Goal: Information Seeking & Learning: Learn about a topic

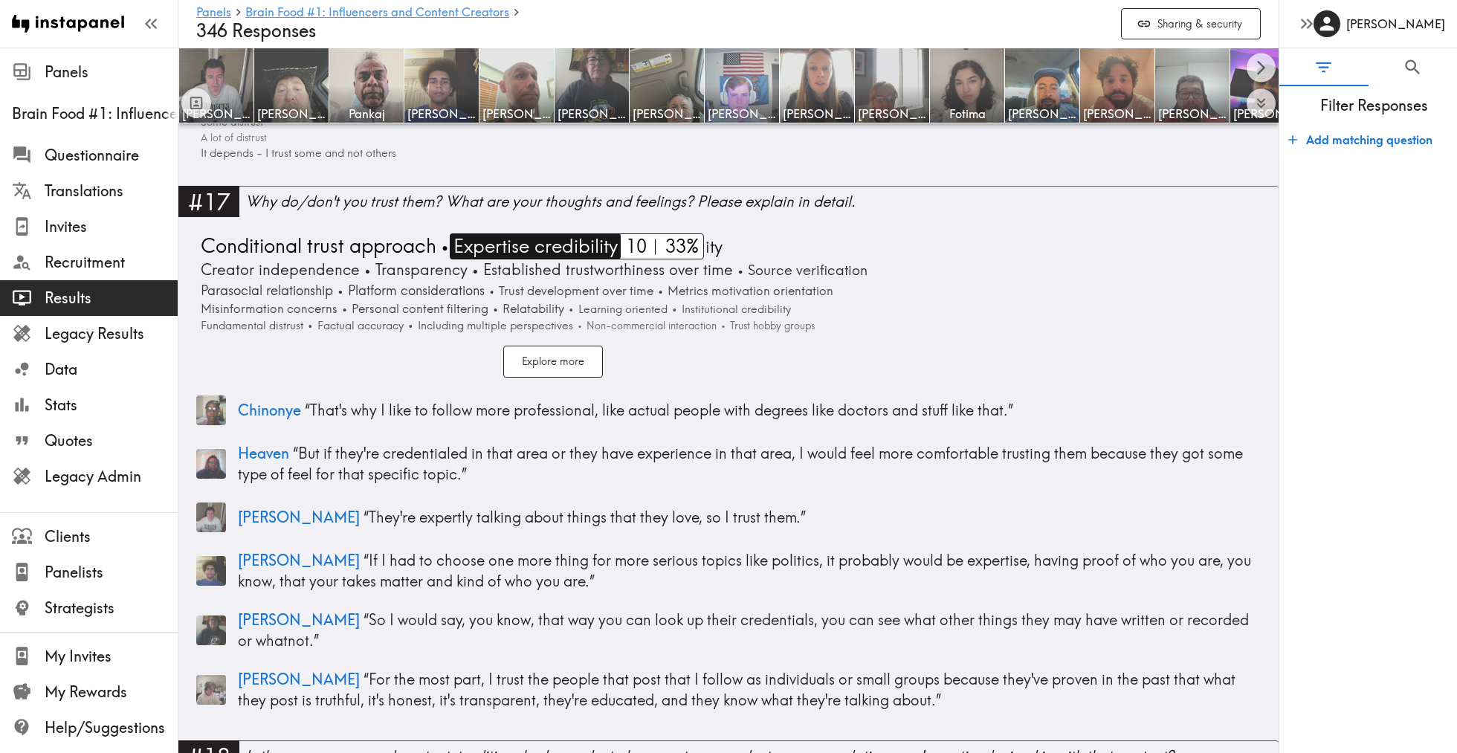
scroll to position [5191, 0]
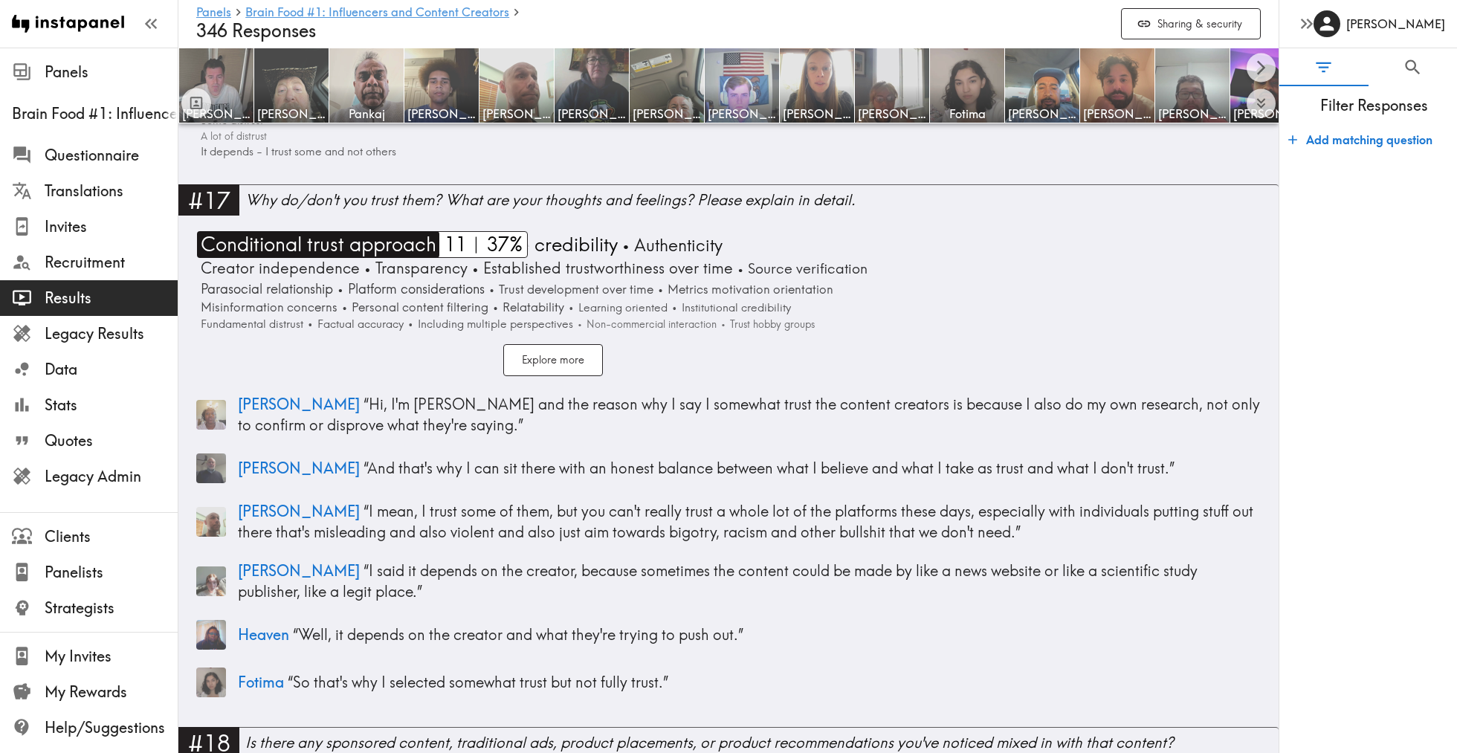
click at [366, 233] on span "Conditional trust approach" at bounding box center [316, 244] width 239 height 27
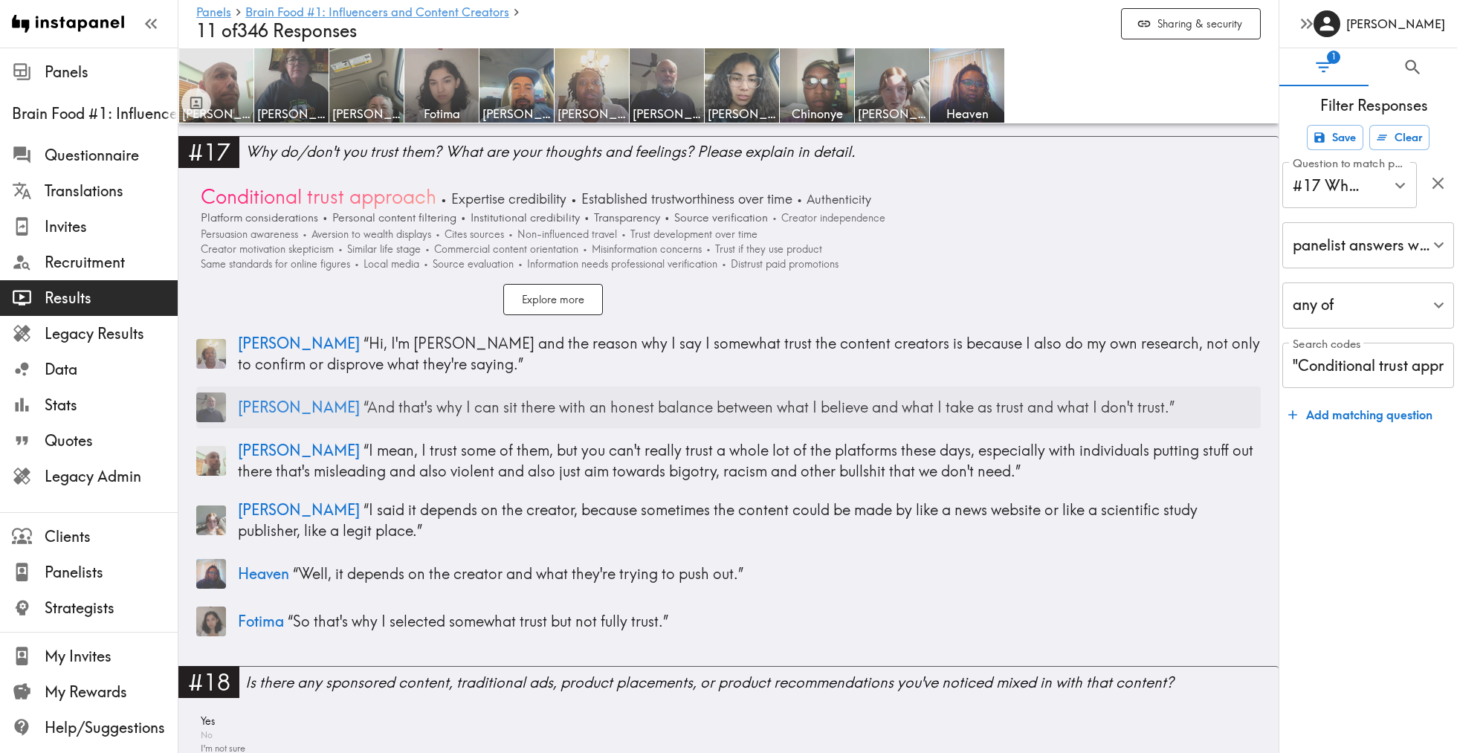
scroll to position [4210, 0]
click at [298, 446] on p "[PERSON_NAME] “ I mean, I trust some of them, but you can't really trust a whol…" at bounding box center [749, 462] width 1023 height 42
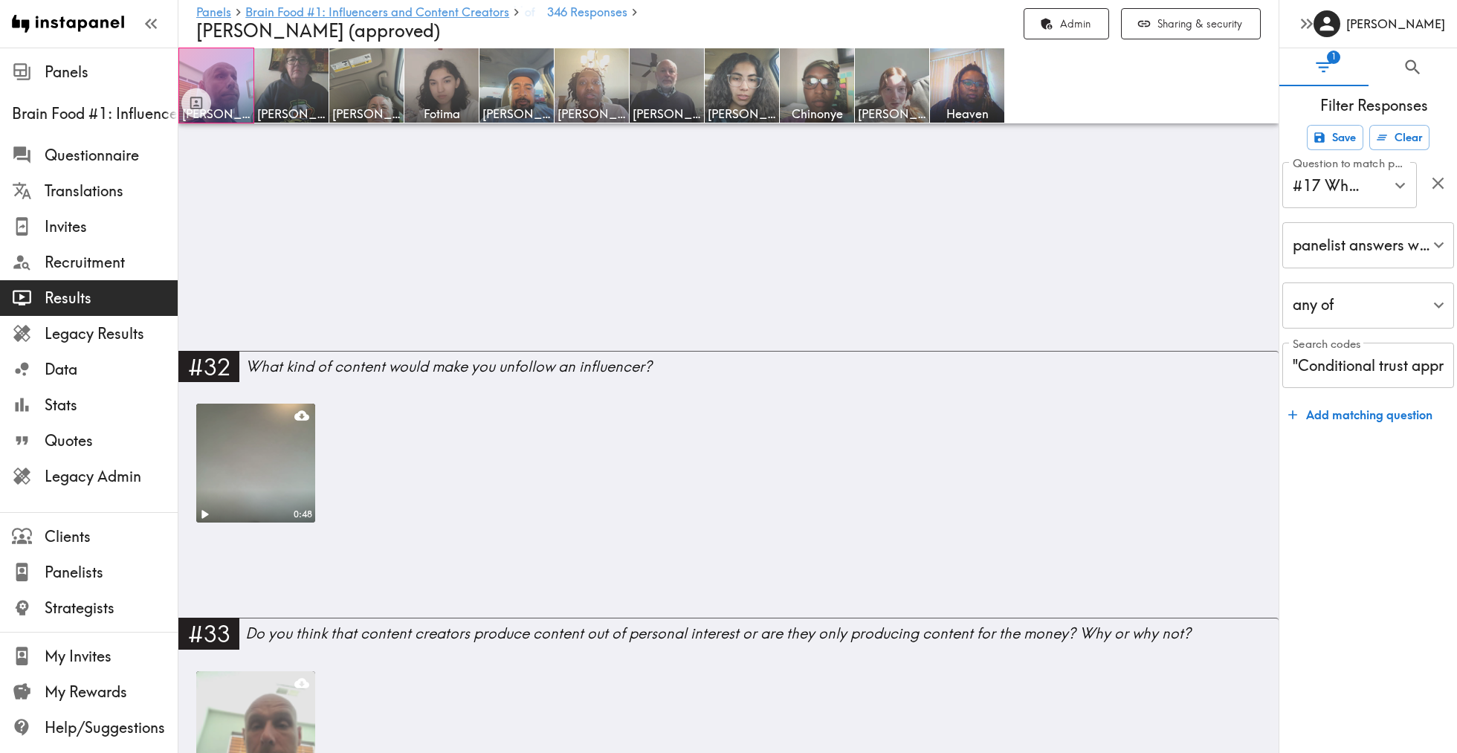
scroll to position [2399, 0]
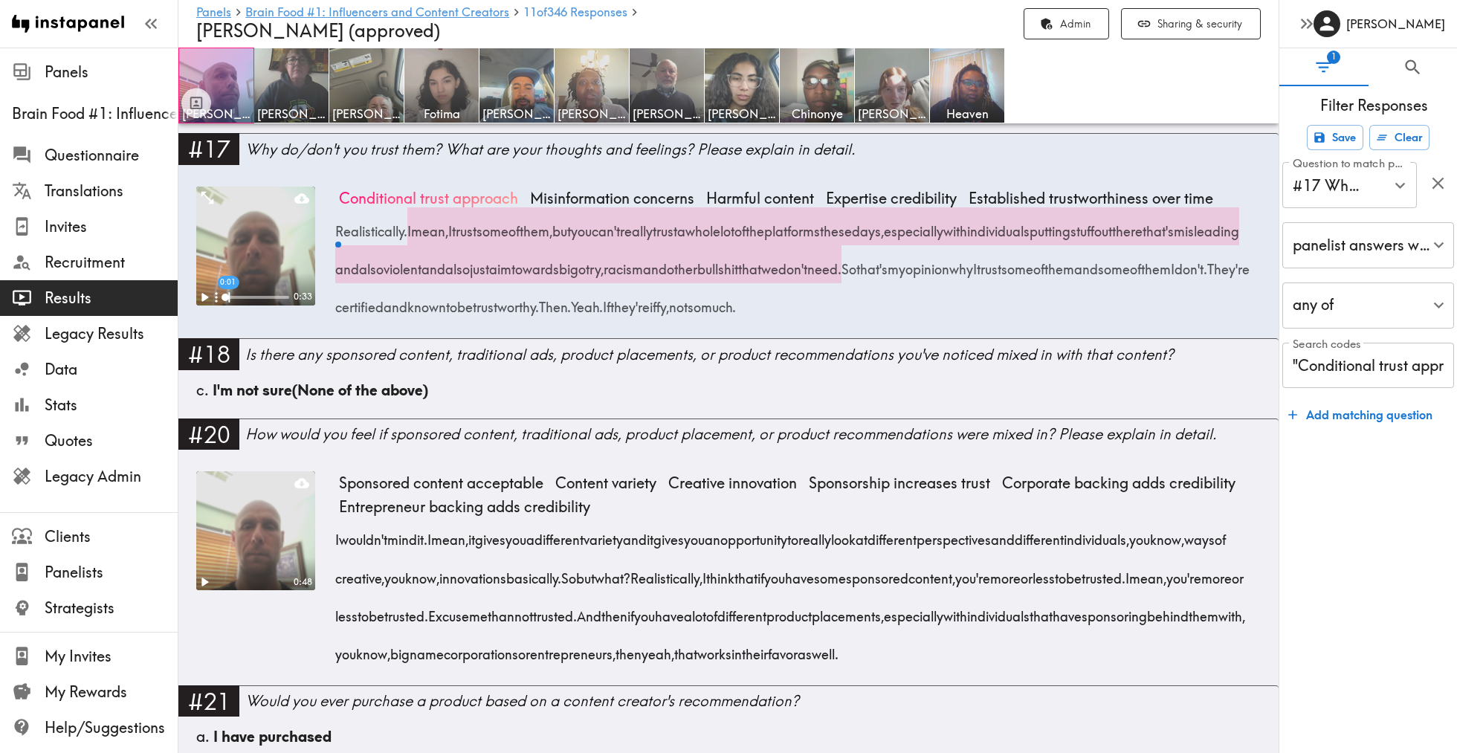
drag, startPoint x: 411, startPoint y: 225, endPoint x: 1010, endPoint y: 254, distance: 599.9
click at [1010, 254] on div "Realistically. I mean, I trust some of them, but you can't really trust a whole…" at bounding box center [800, 264] width 922 height 115
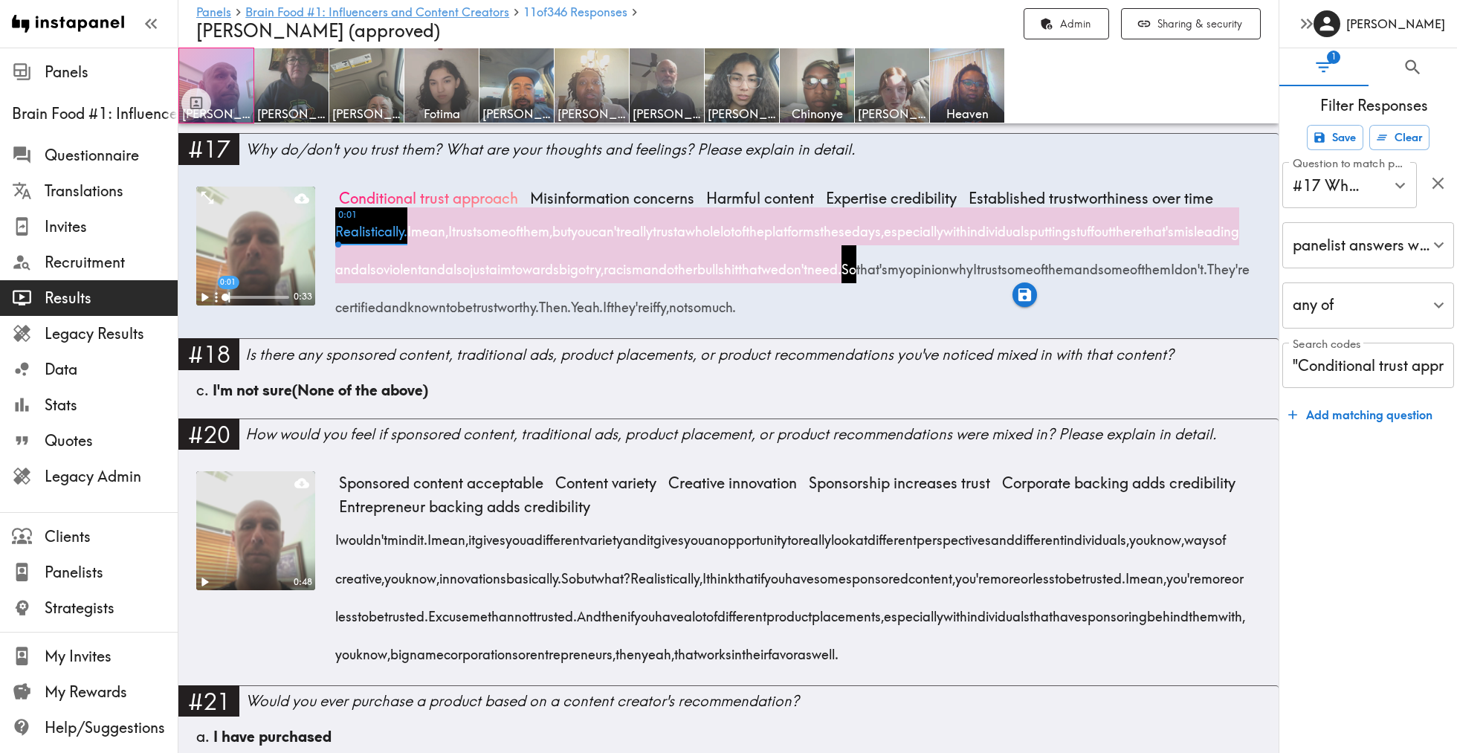
copy div "I mean, I trust some of them, but you can't really trust a whole lot of the pla…"
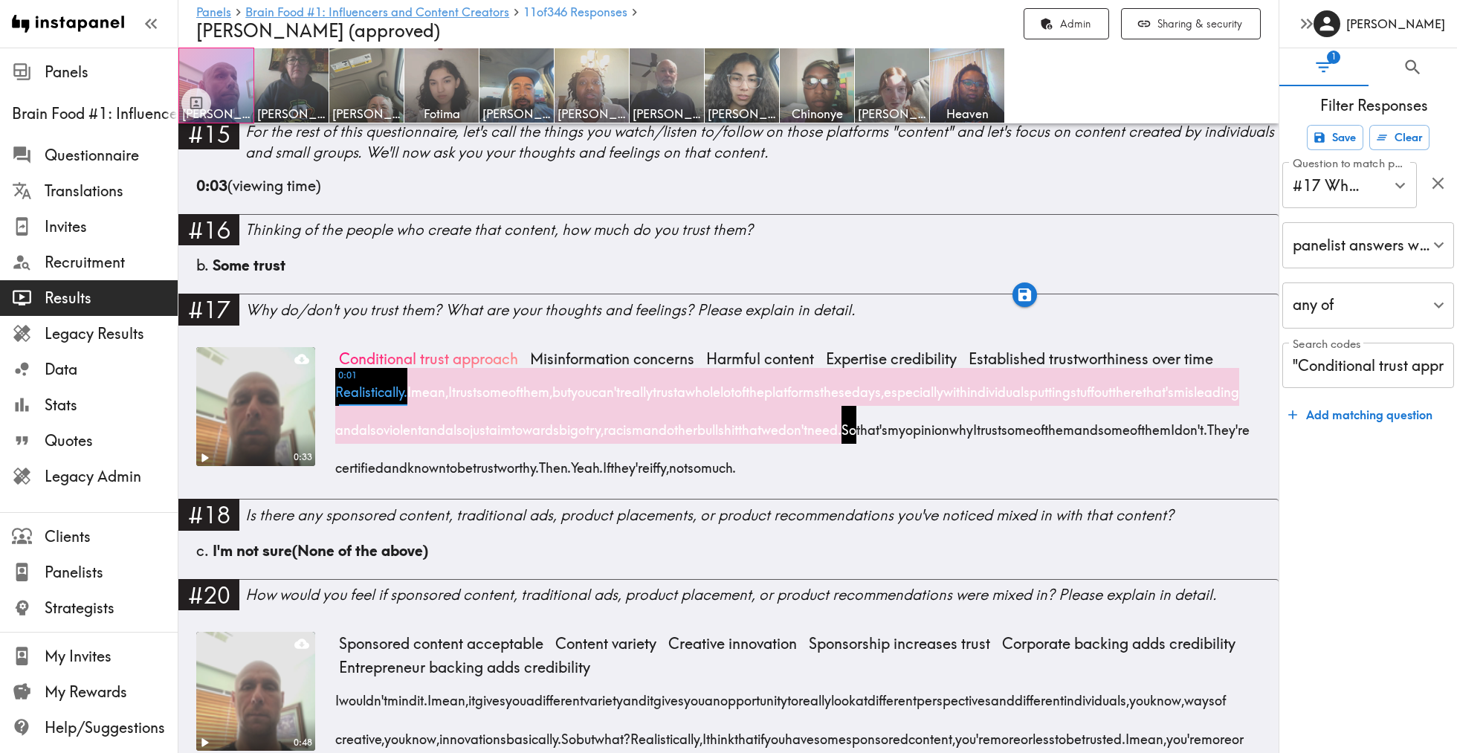
scroll to position [2241, 0]
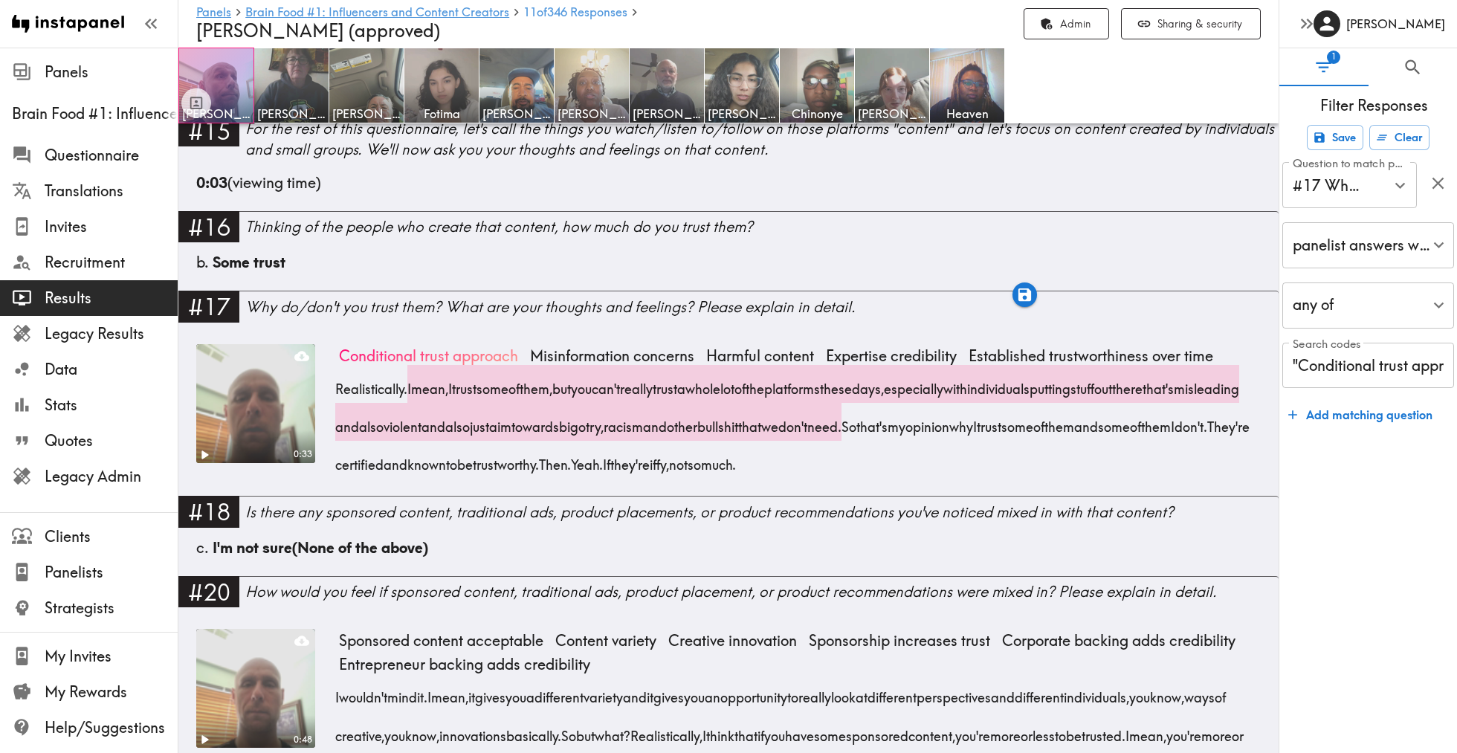
drag, startPoint x: 1027, startPoint y: 425, endPoint x: 793, endPoint y: 464, distance: 237.4
click at [793, 464] on div "Realistically. I mean, I trust some of them, but you can't really trust a whole…" at bounding box center [800, 422] width 922 height 115
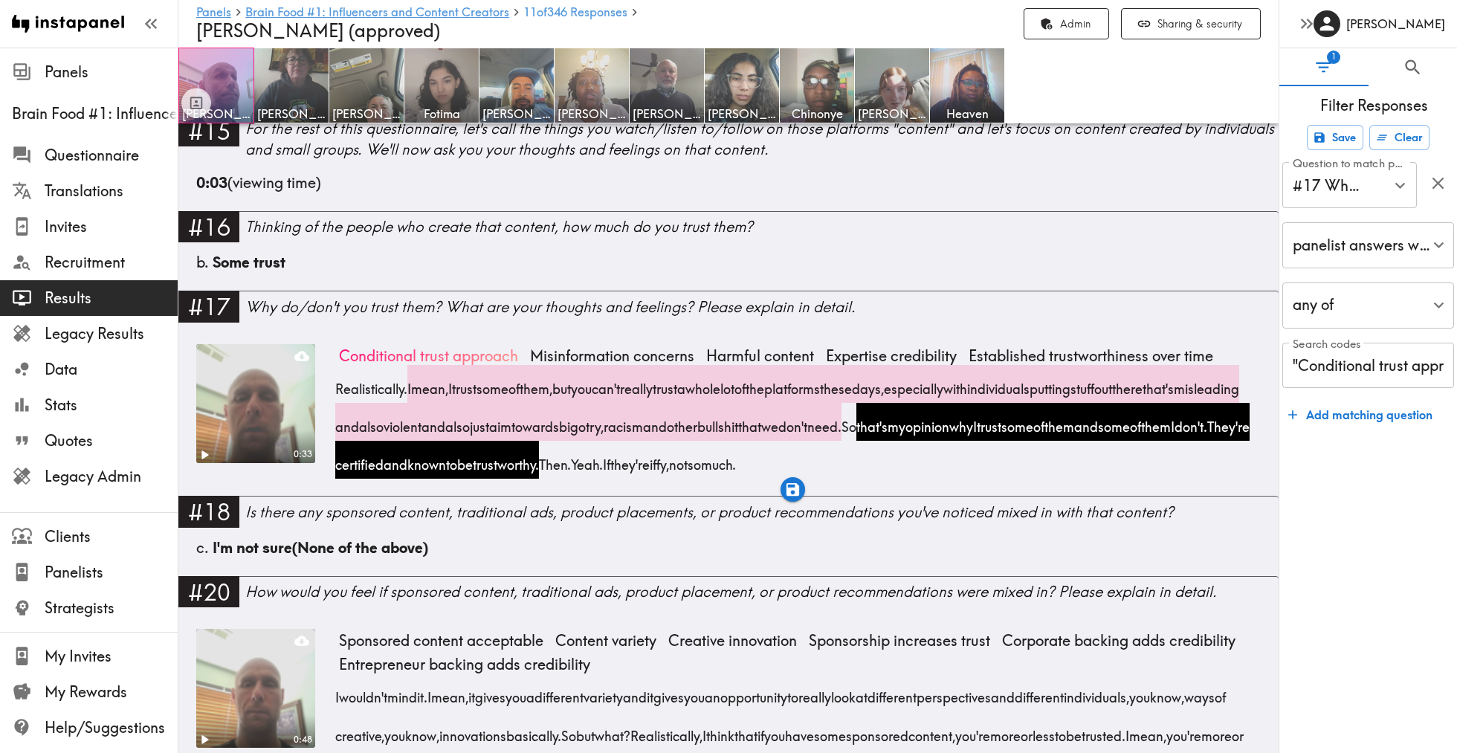
copy div "that's my opinion why I trust some of them and some of them I don't. They're ce…"
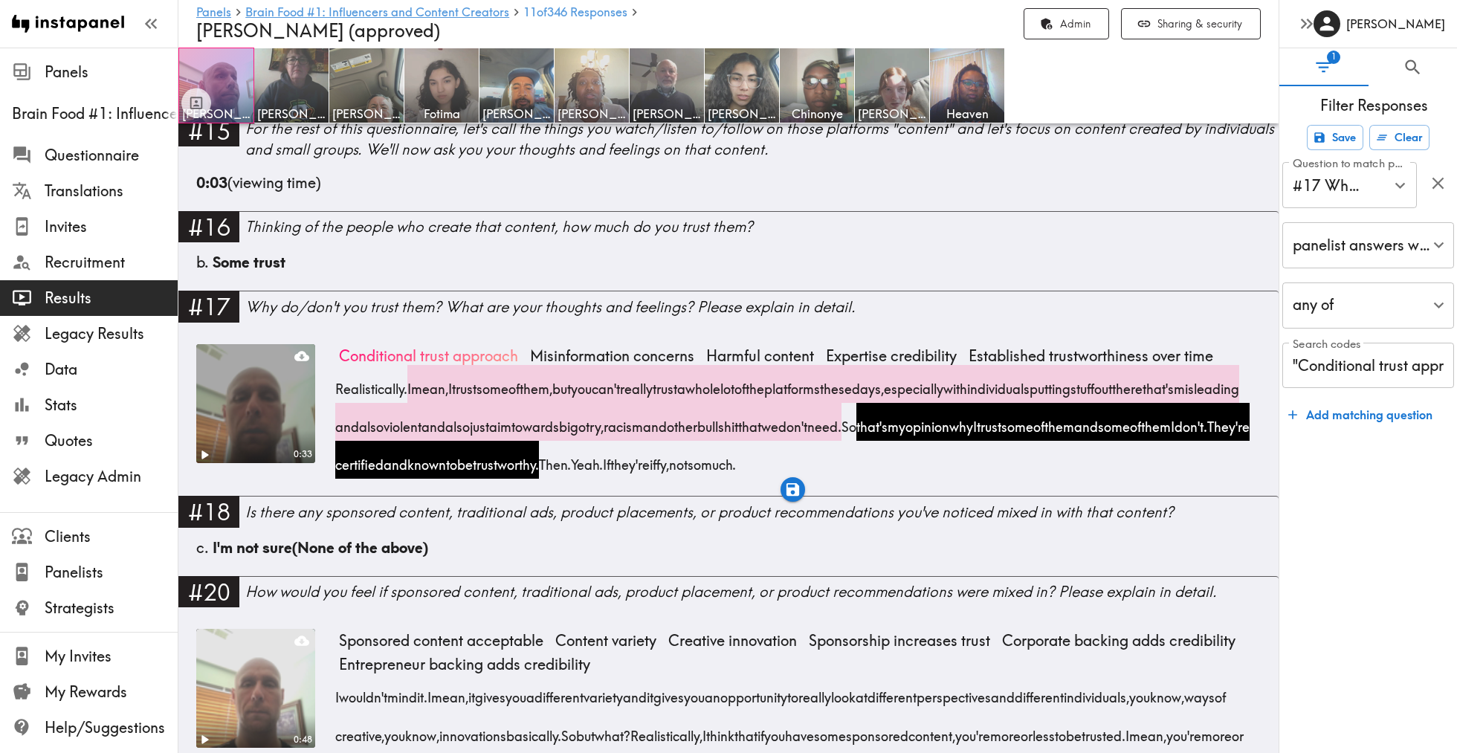
click at [283, 420] on video at bounding box center [255, 403] width 125 height 125
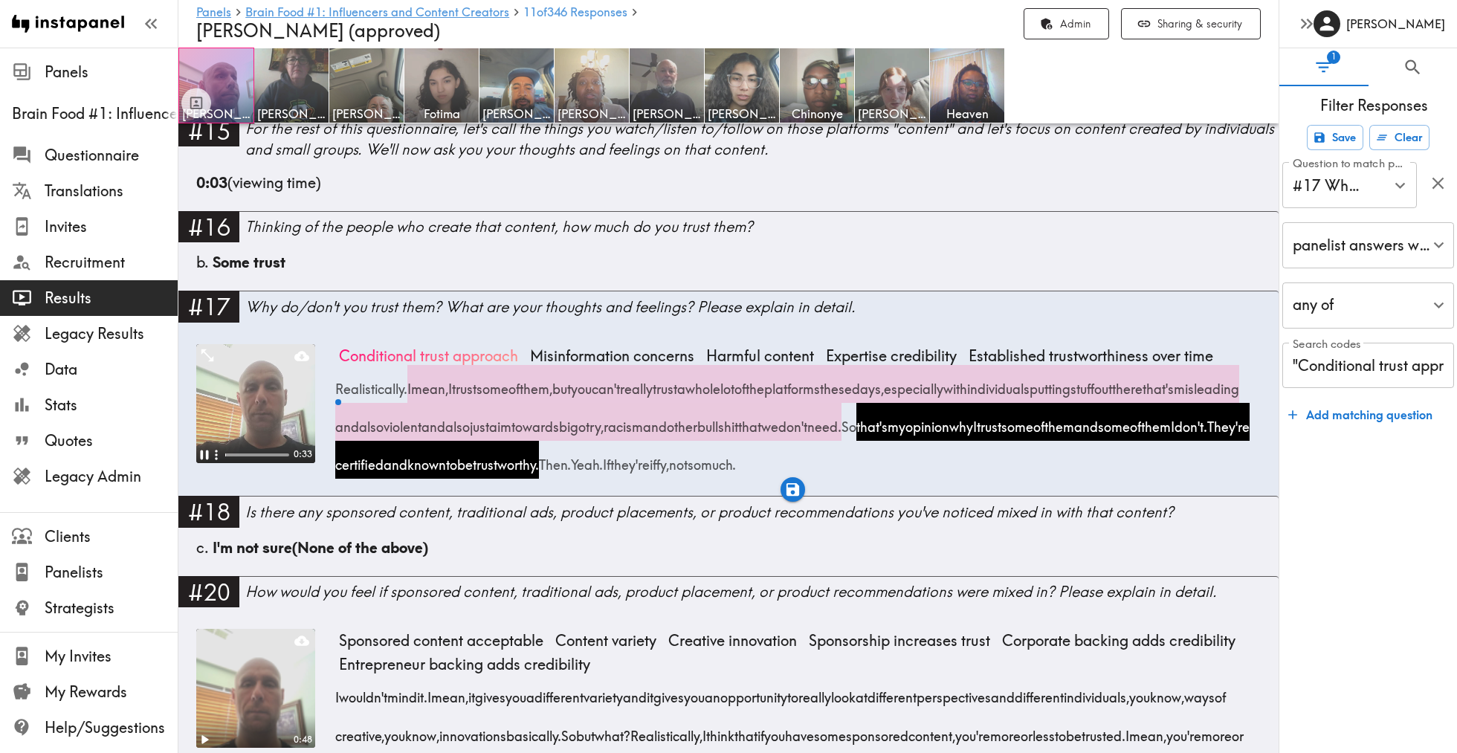
click at [283, 420] on video at bounding box center [255, 403] width 119 height 119
click at [211, 353] on body "Instapanel - Panels - Brain Food #1: Influencers and Content Creators - 11 11 1…" at bounding box center [728, 418] width 1457 height 5072
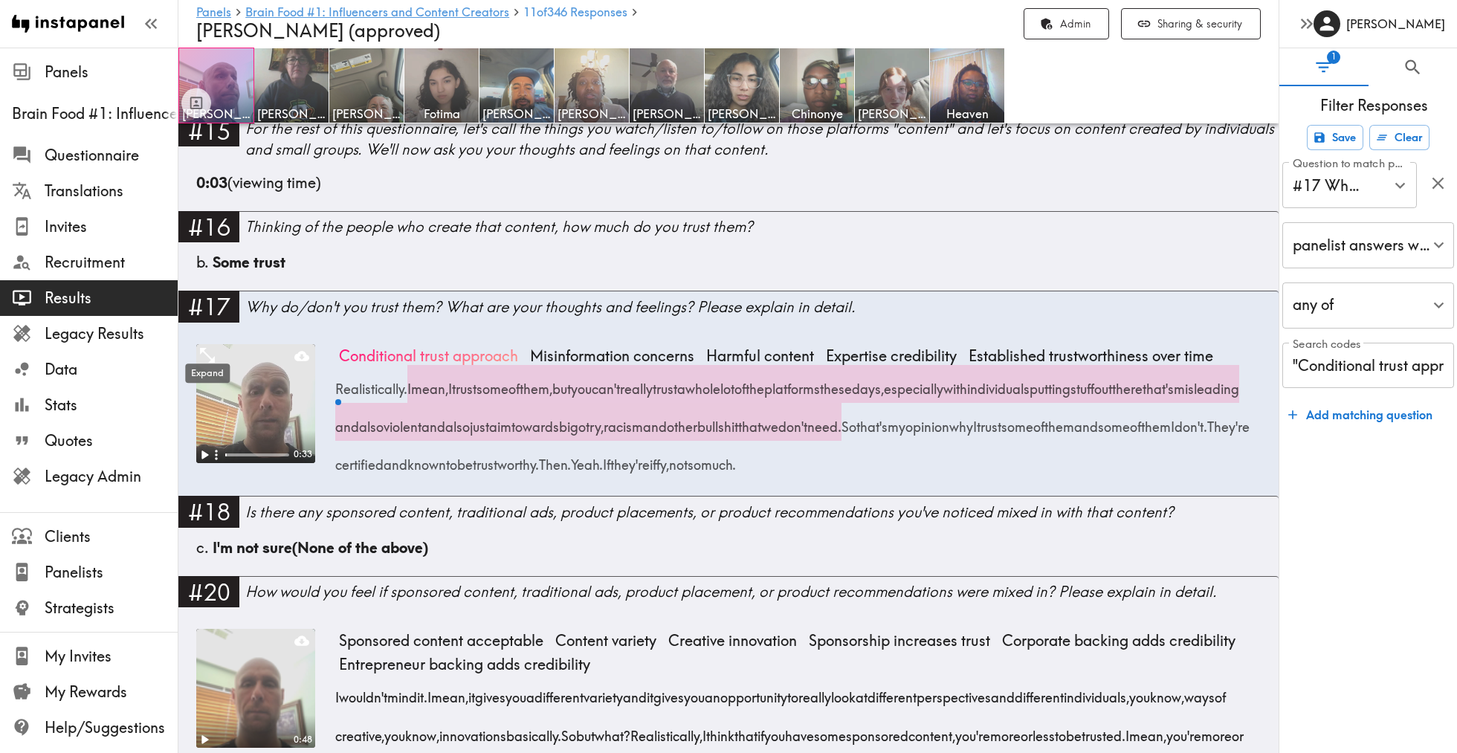
click at [208, 350] on icon "Expand" at bounding box center [207, 355] width 19 height 19
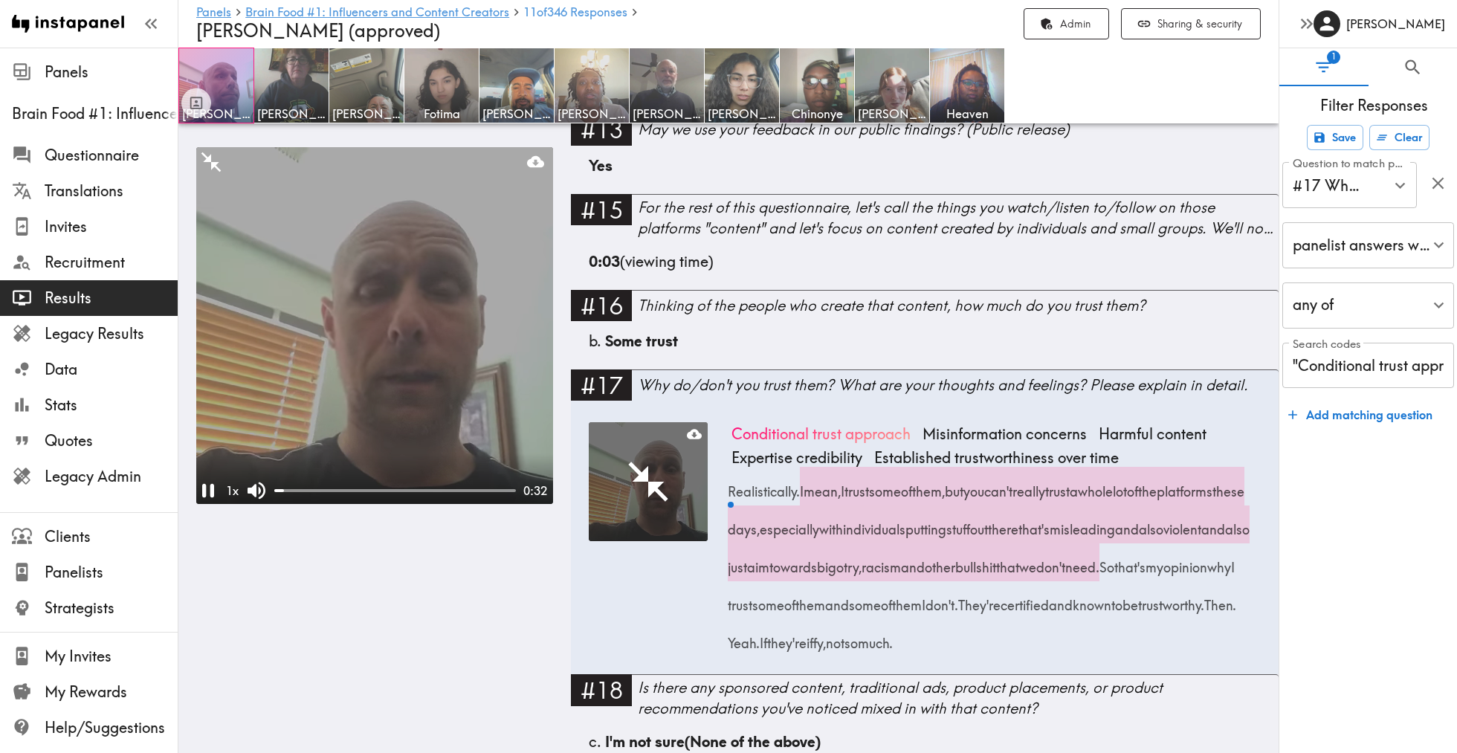
click at [324, 396] on video at bounding box center [374, 325] width 357 height 357
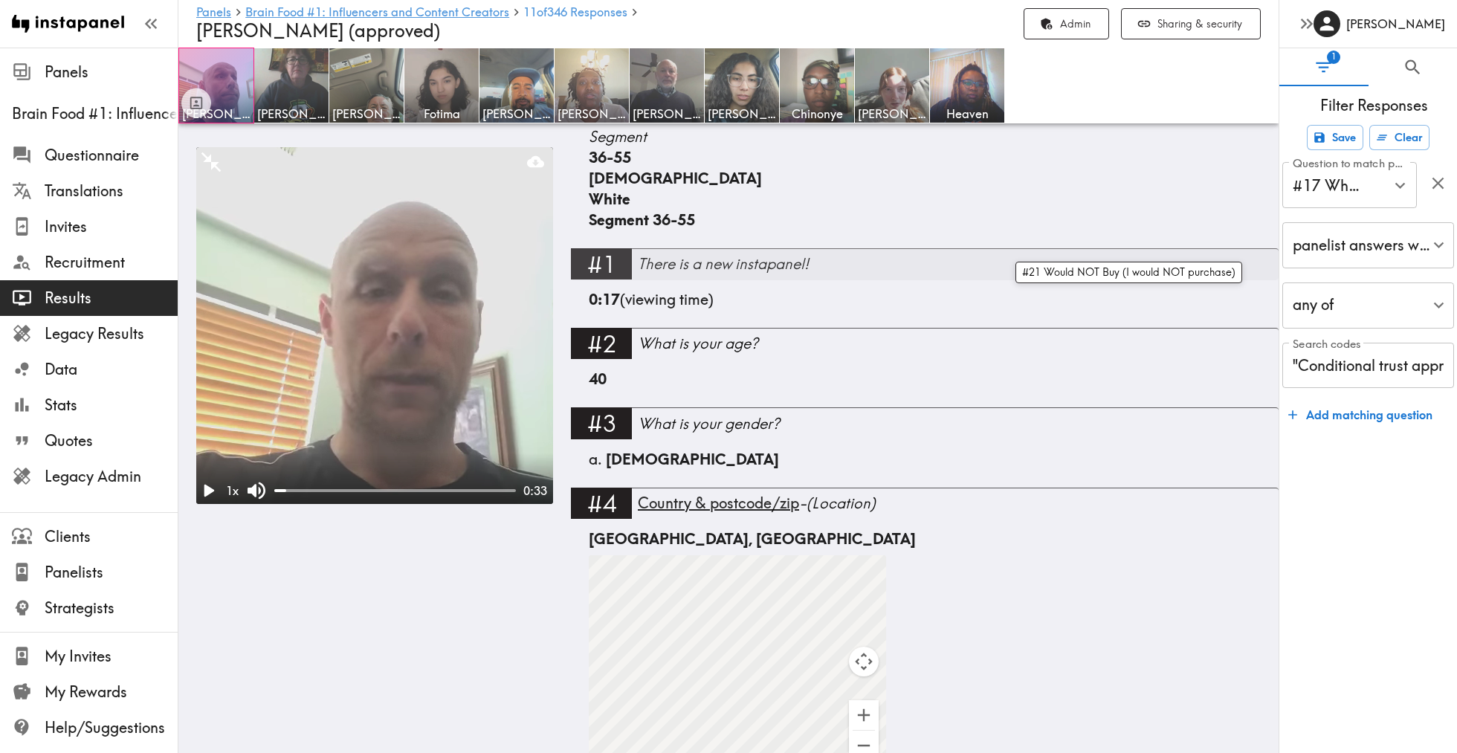
scroll to position [588, 0]
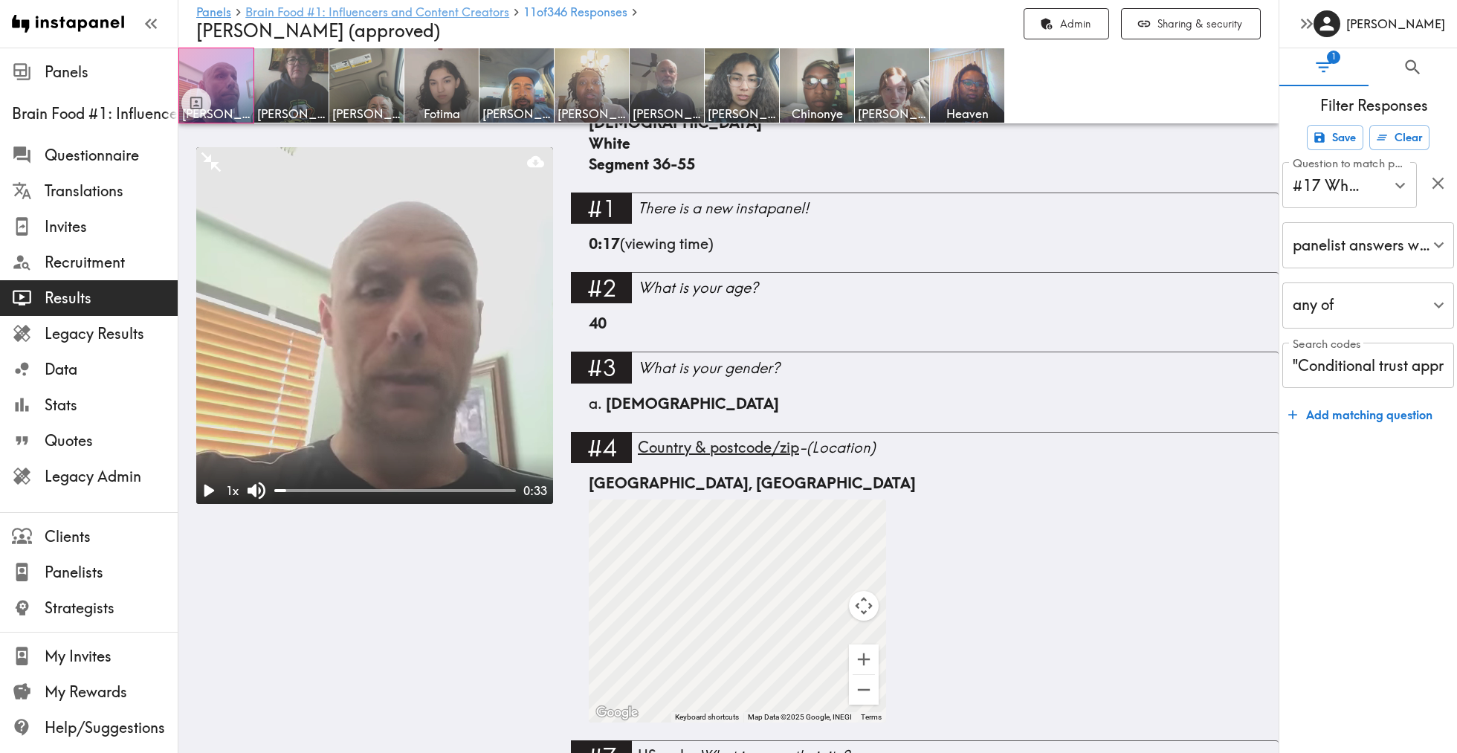
click at [419, 16] on link "Brain Food #1: Influencers and Content Creators" at bounding box center [377, 13] width 264 height 14
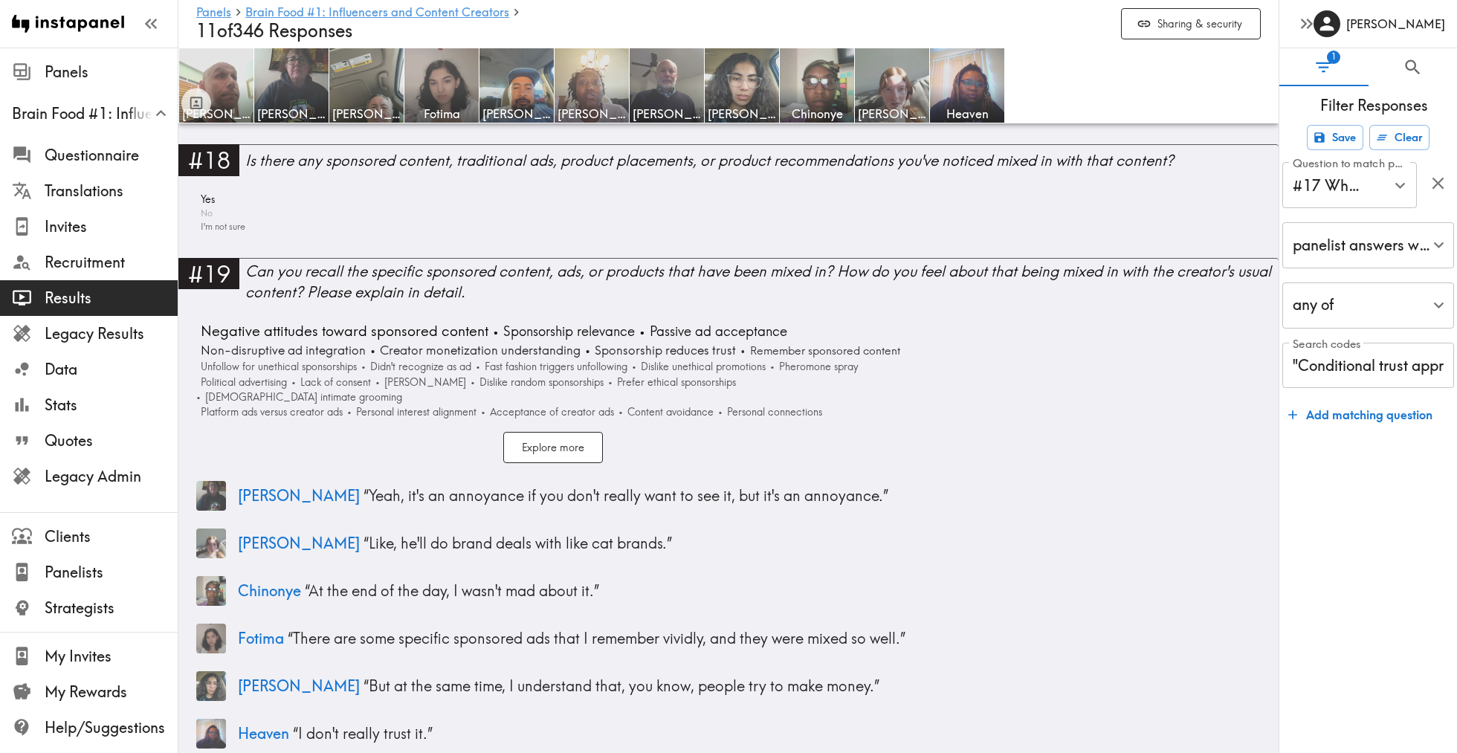
scroll to position [9060, 0]
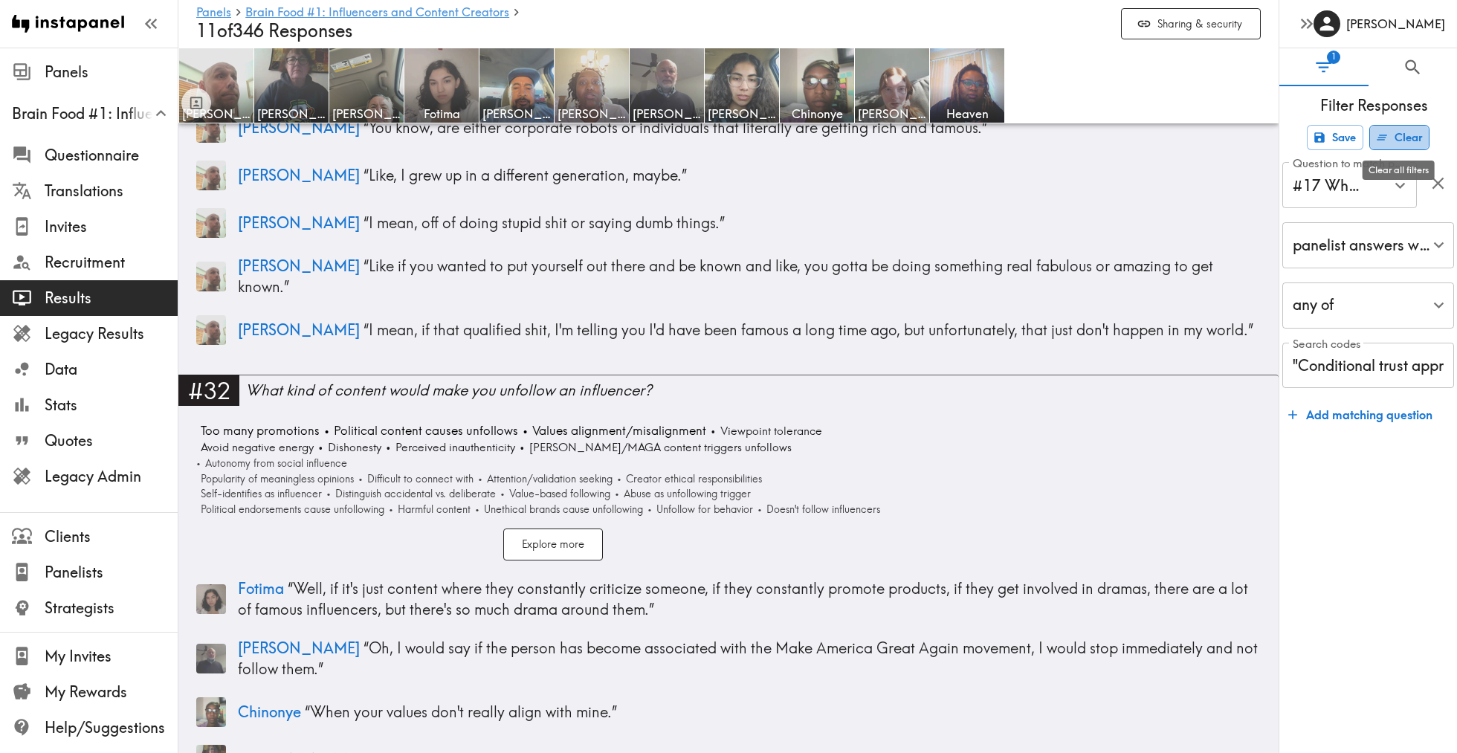
click at [1393, 138] on button "Clear" at bounding box center [1400, 137] width 60 height 25
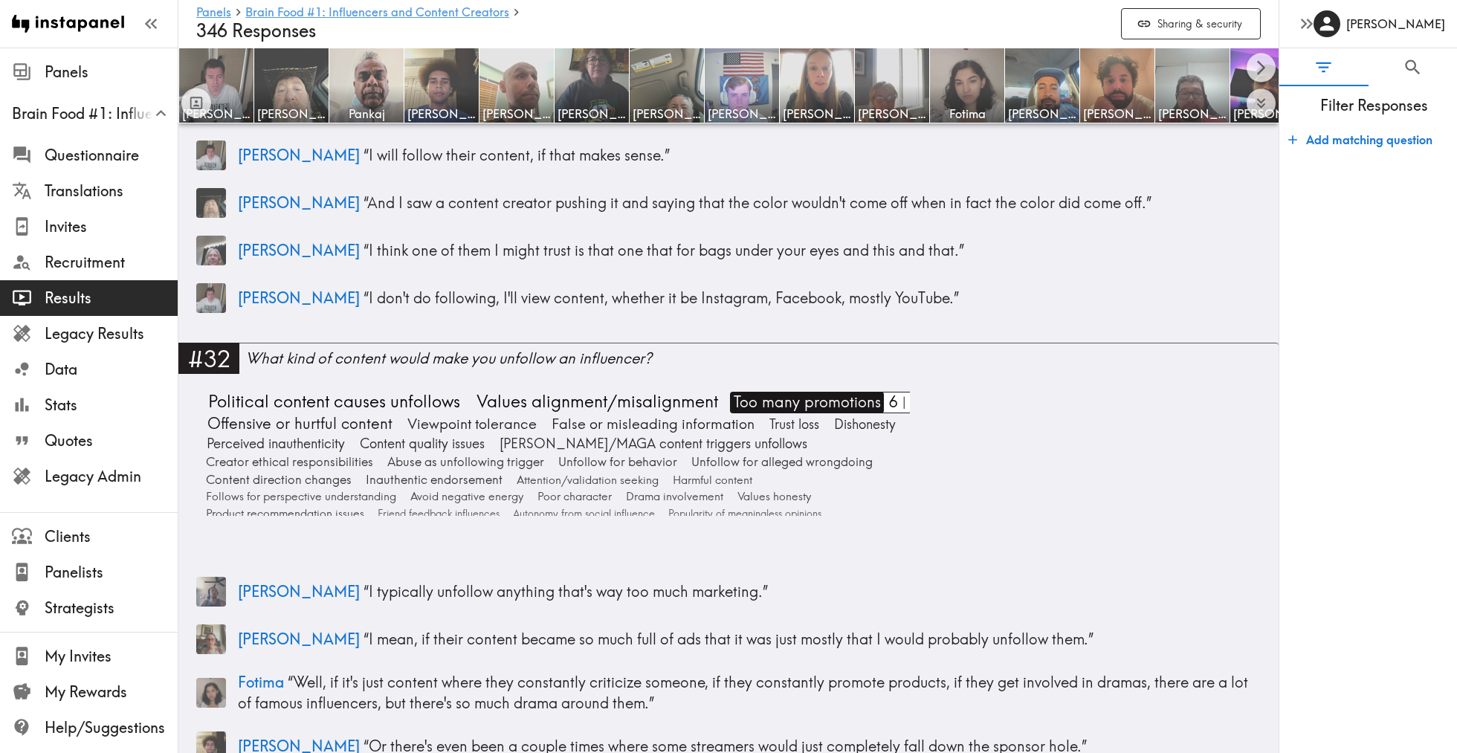
scroll to position [10830, 0]
